Goal: Task Accomplishment & Management: Complete application form

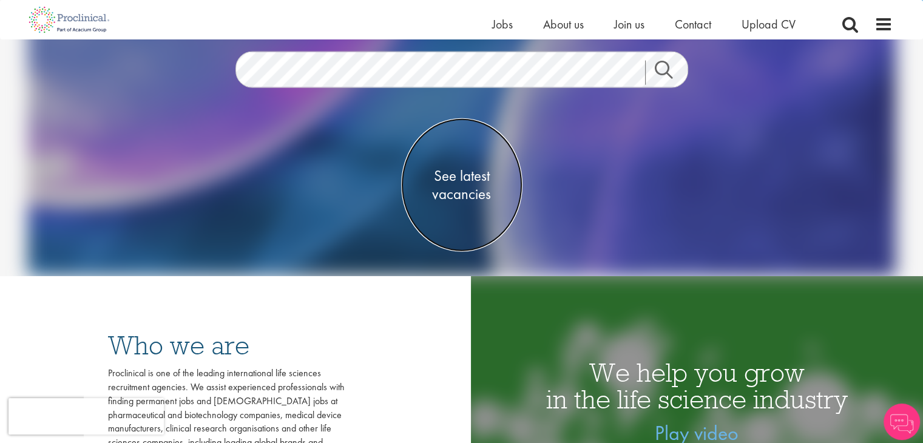
click at [466, 173] on span "See latest vacancies" at bounding box center [461, 184] width 121 height 36
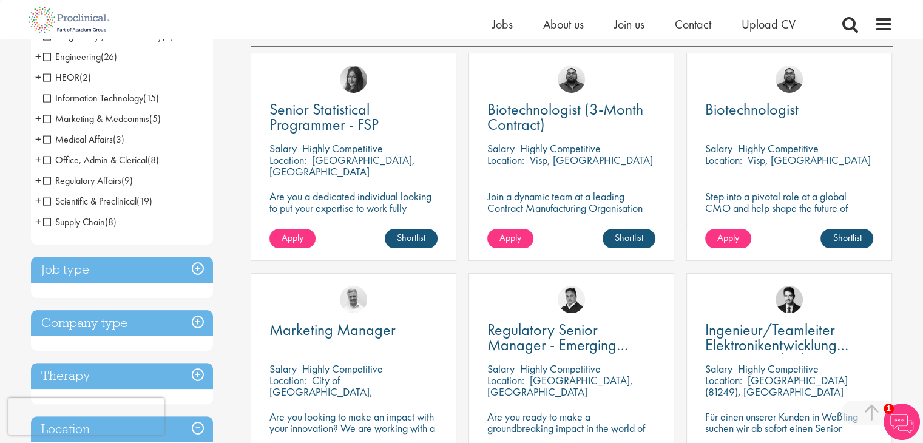
scroll to position [221, 0]
click at [298, 240] on span "Apply" at bounding box center [292, 237] width 22 height 13
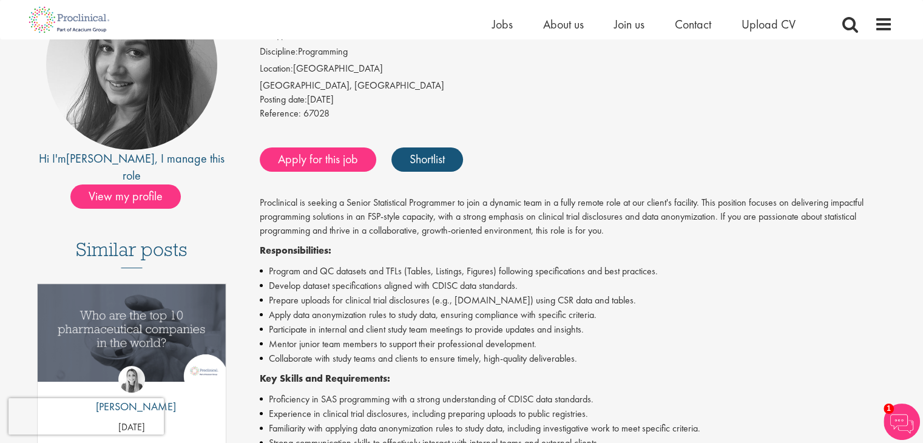
scroll to position [152, 0]
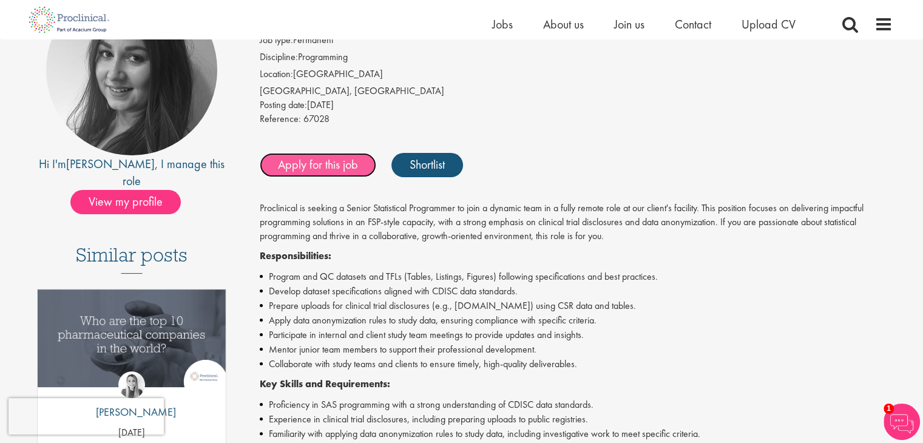
click at [320, 170] on link "Apply for this job" at bounding box center [318, 165] width 116 height 24
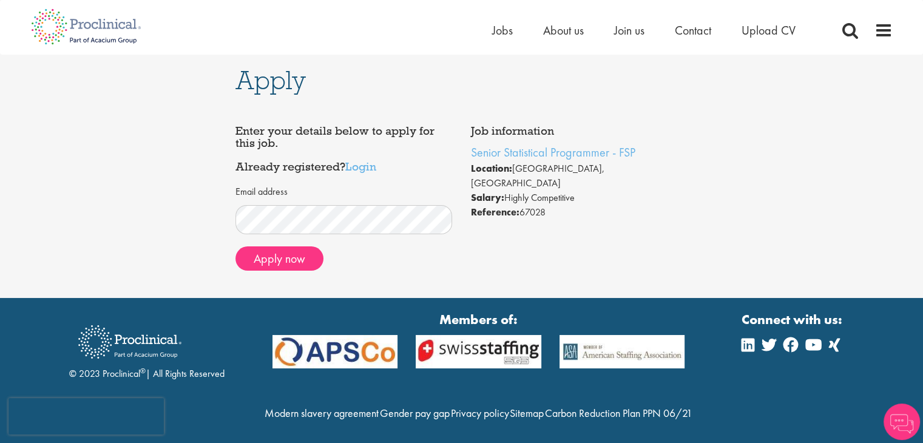
click at [286, 237] on form "Email address Apply now" at bounding box center [343, 228] width 199 height 86
click at [294, 251] on button "Apply now" at bounding box center [279, 258] width 88 height 24
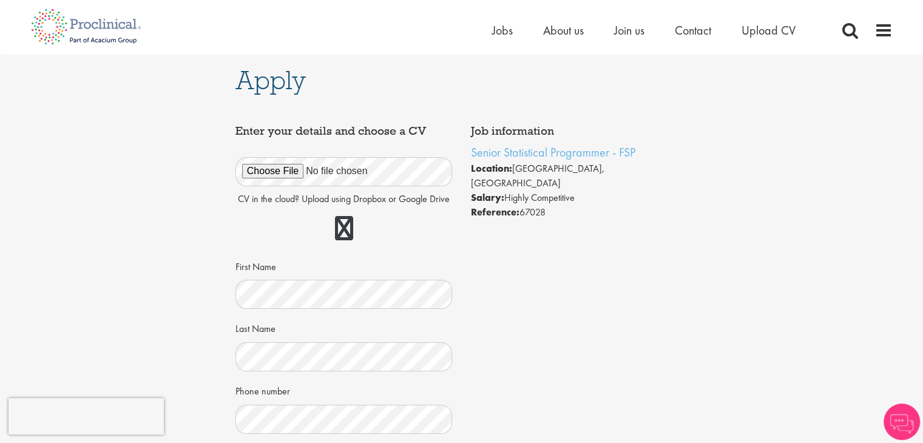
click at [294, 251] on div "CV in the cloud? Upload using Dropbox or Google Drive First Name Last Name Phon…" at bounding box center [343, 352] width 199 height 419
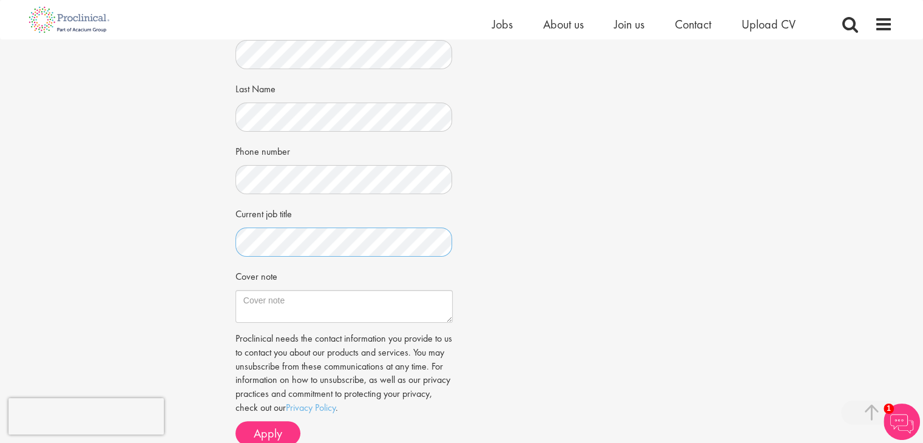
scroll to position [233, 0]
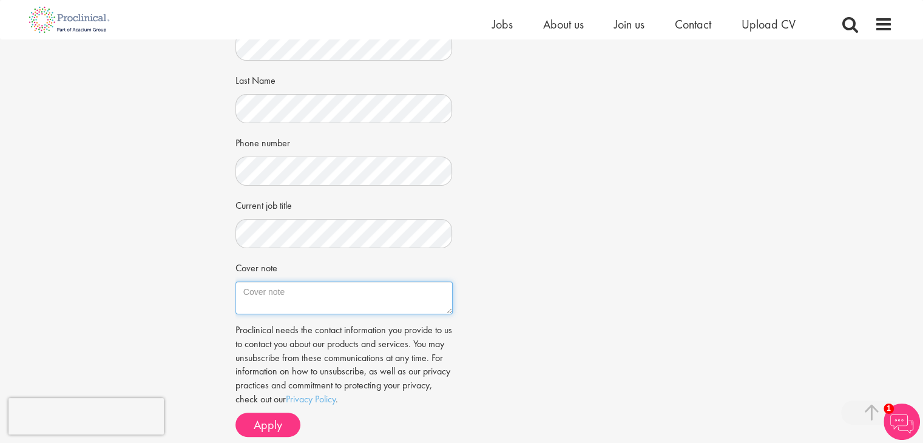
click at [313, 304] on textarea "Cover note" at bounding box center [343, 297] width 217 height 33
paste textarea "Dear Heidi, I am very interested in applying for the Senior Statistical Program…"
type textarea "Dear Heidi, I am very interested in applying for the Senior Statistical Program…"
click at [262, 436] on div "Proclinical needs the contact information you provide to us to contact you abou…" at bounding box center [343, 379] width 217 height 113
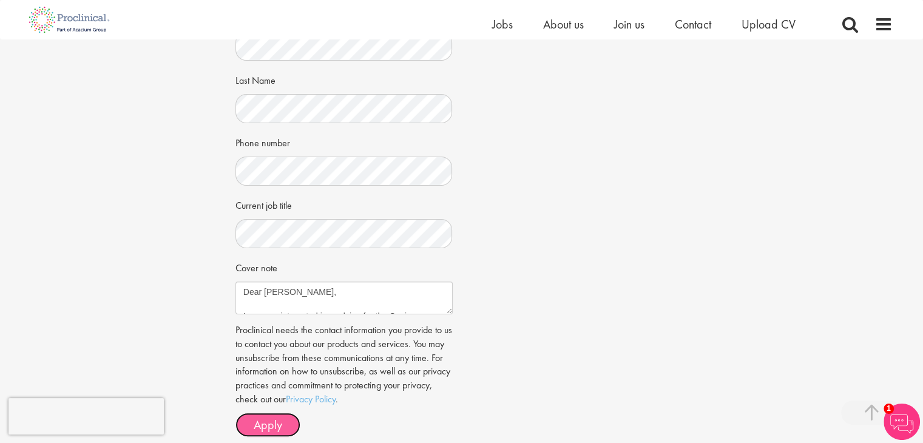
click at [260, 432] on span "Apply" at bounding box center [268, 425] width 29 height 16
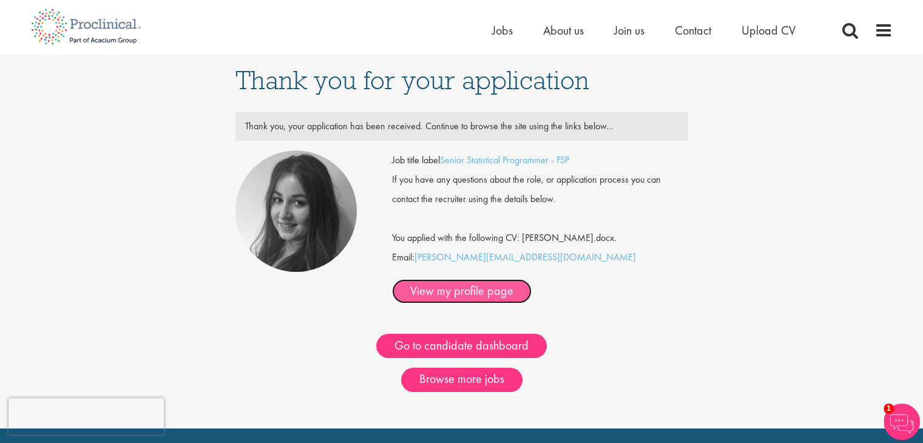
click at [531, 279] on link "View my profile page" at bounding box center [462, 291] width 140 height 24
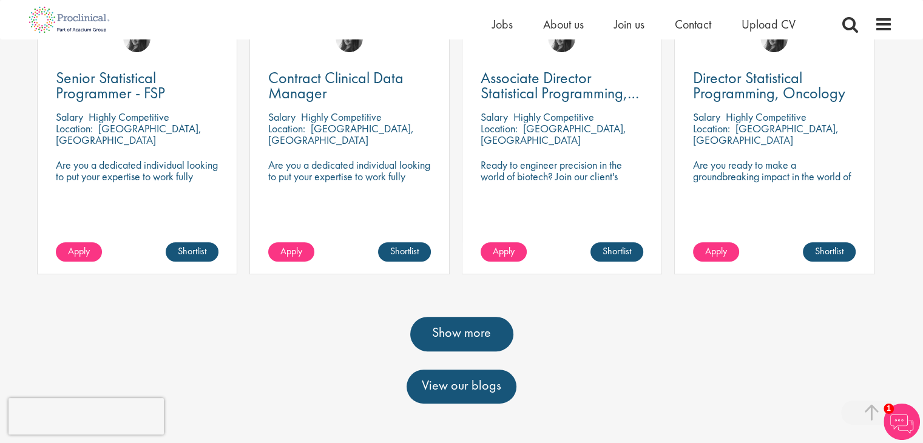
scroll to position [455, 0]
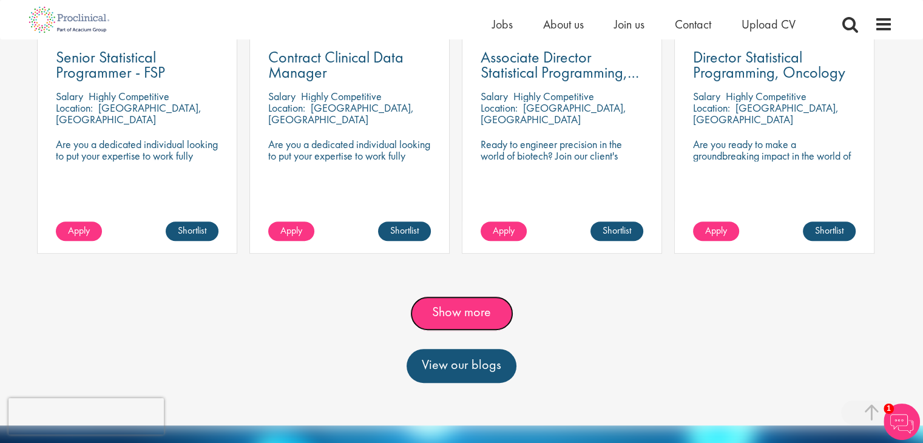
click at [502, 313] on link "Show more" at bounding box center [461, 313] width 103 height 34
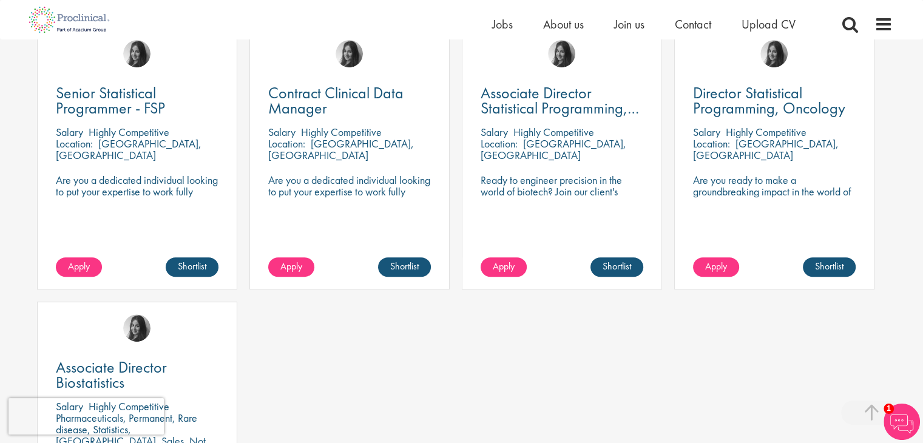
scroll to position [414, 0]
